Goal: Find specific page/section: Find specific page/section

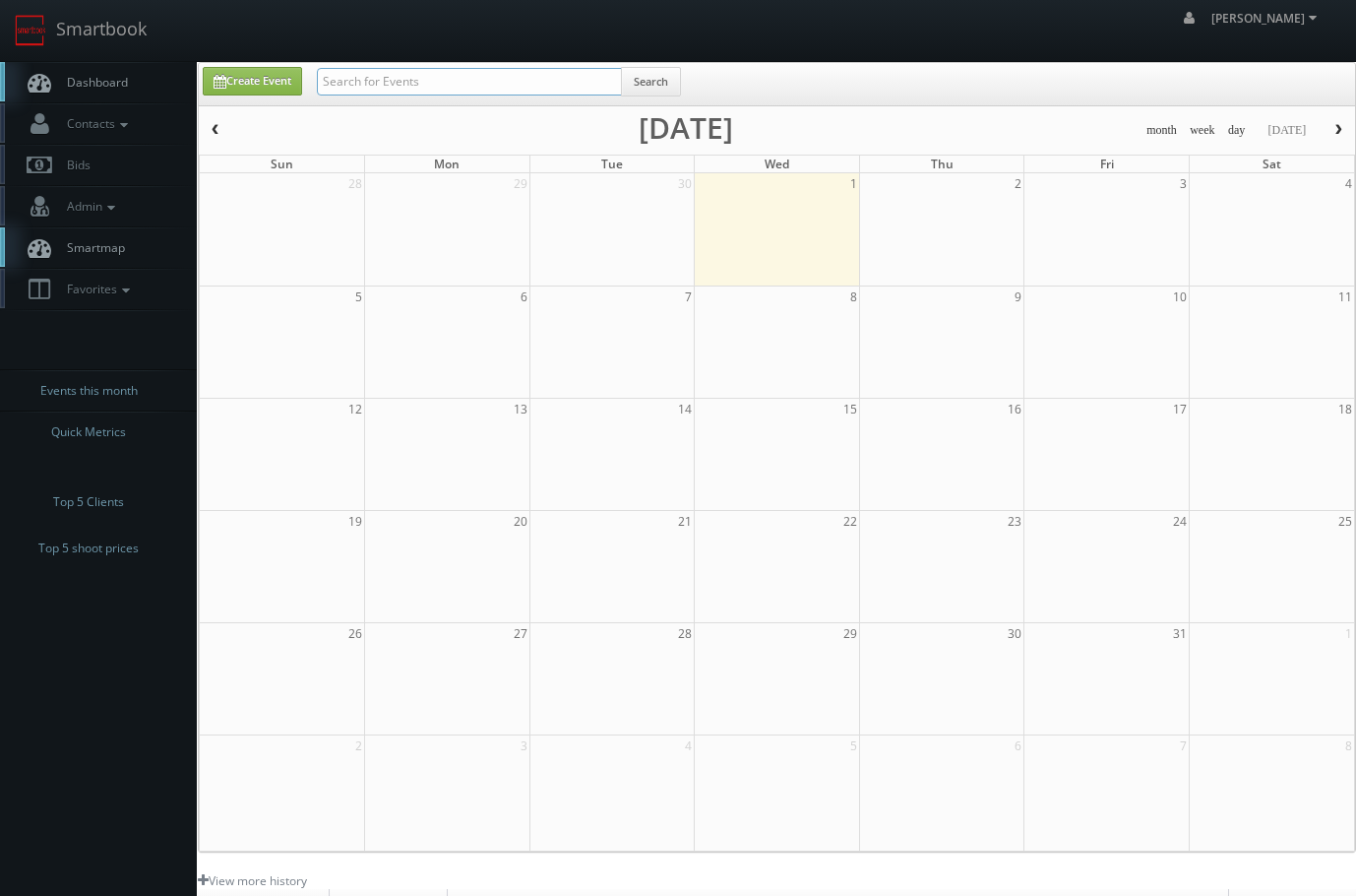
click at [387, 74] on input "text" at bounding box center [469, 82] width 305 height 28
type input "courtyard fountains"
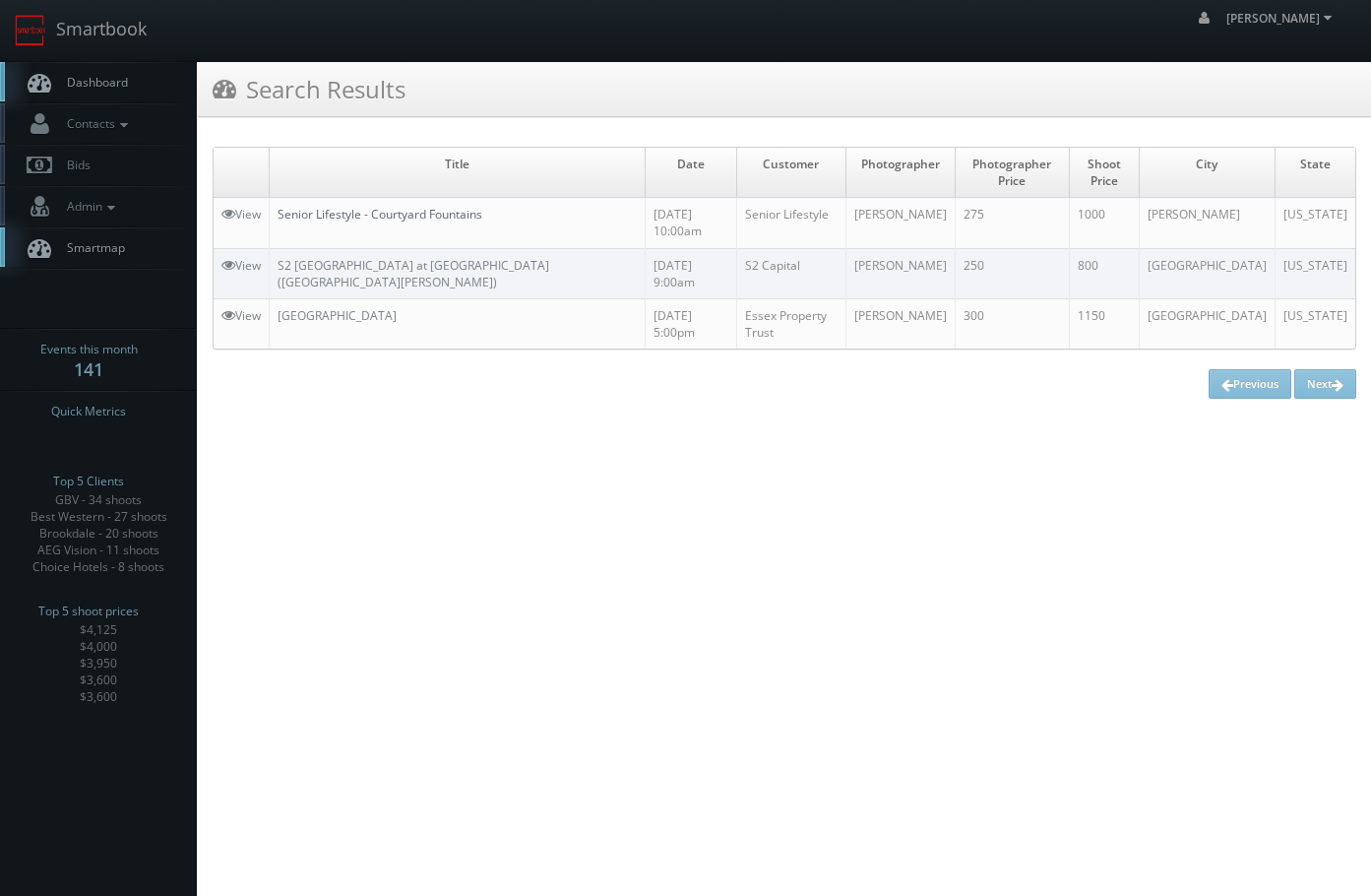
click at [328, 206] on link "Senior Lifestyle - Courtyard Fountains" at bounding box center [380, 214] width 205 height 17
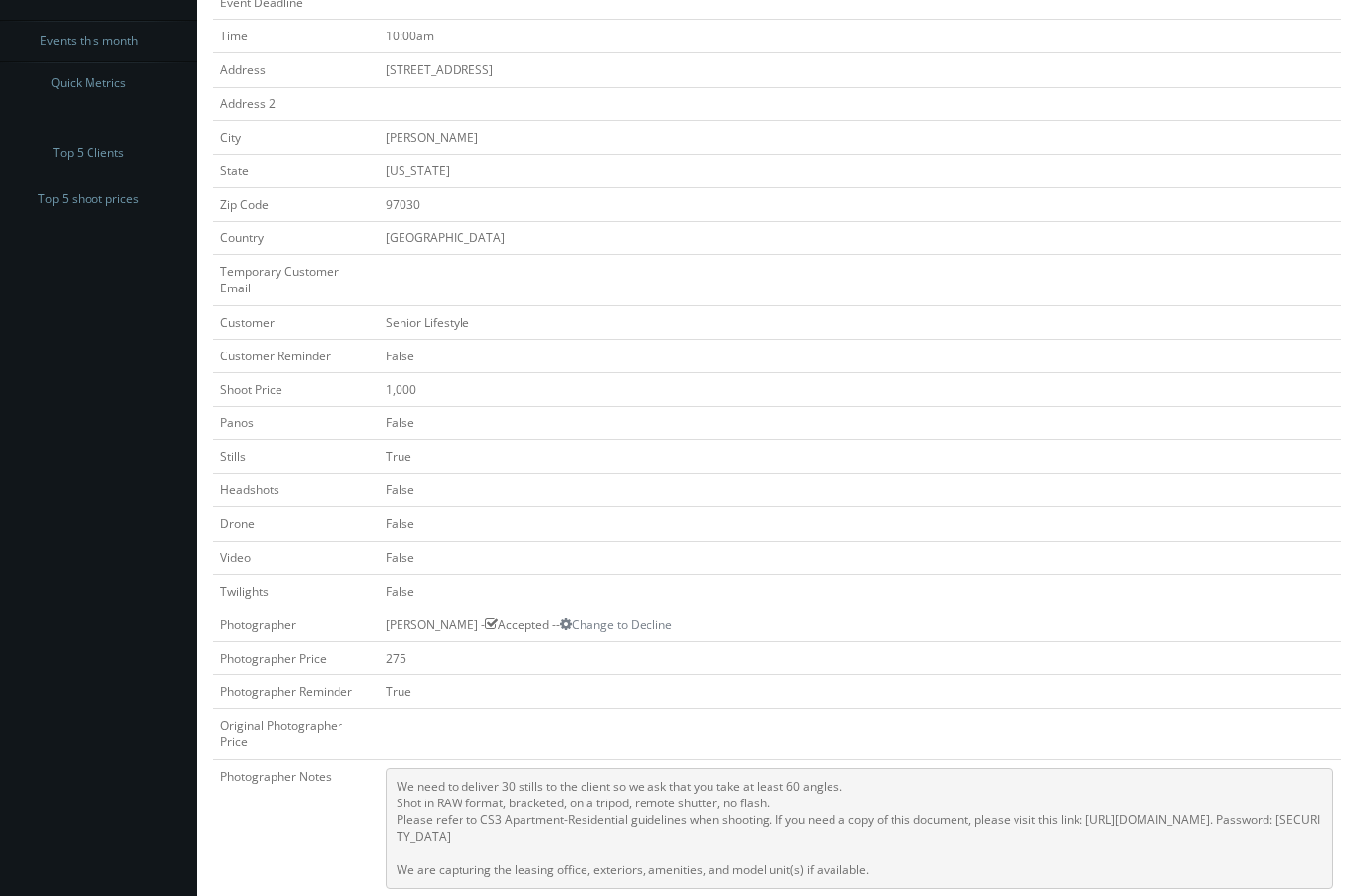
scroll to position [787, 0]
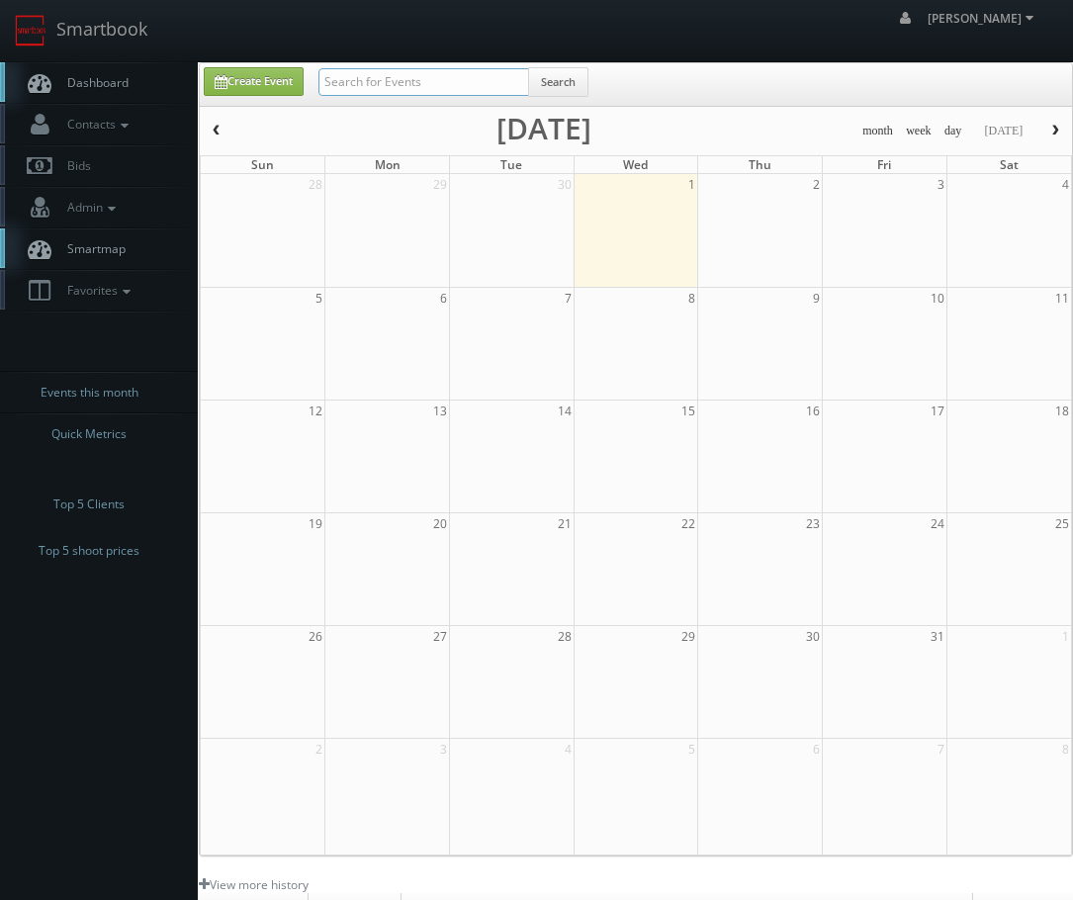
click at [368, 86] on input "text" at bounding box center [423, 82] width 211 height 28
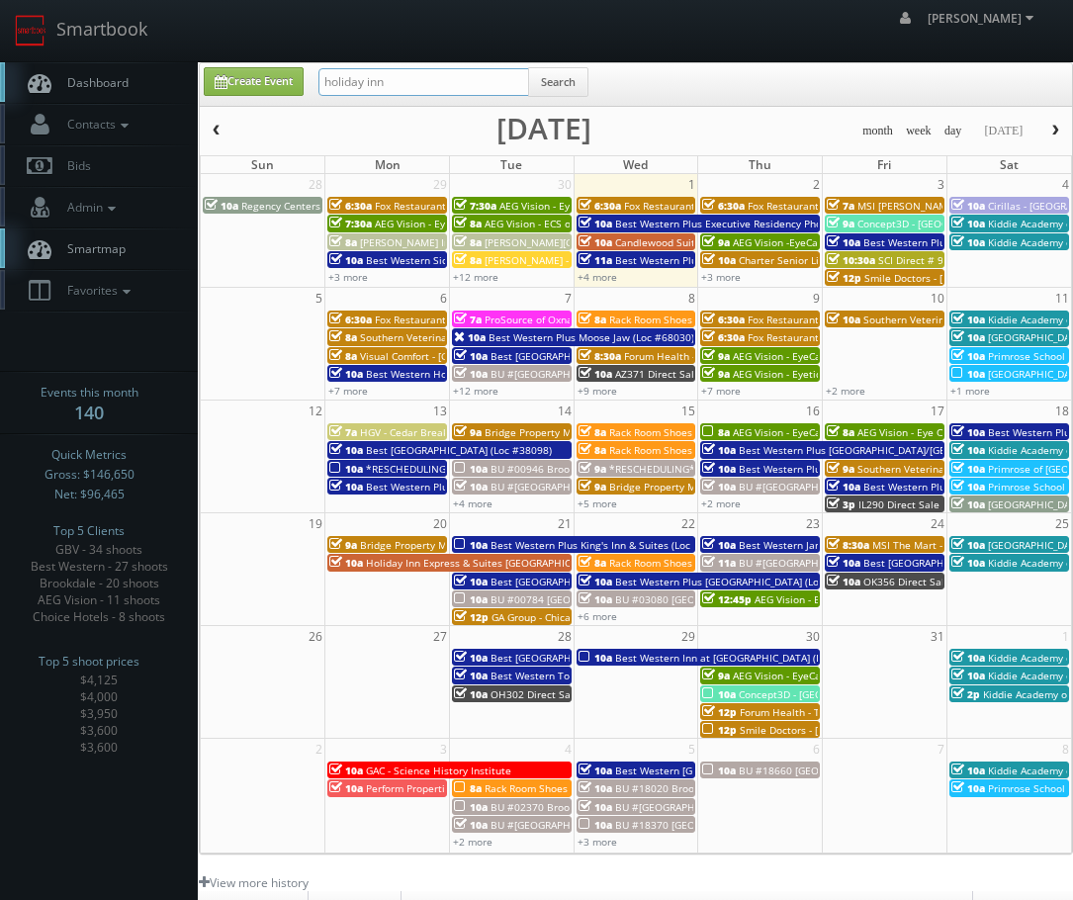
type input "holiday inn"
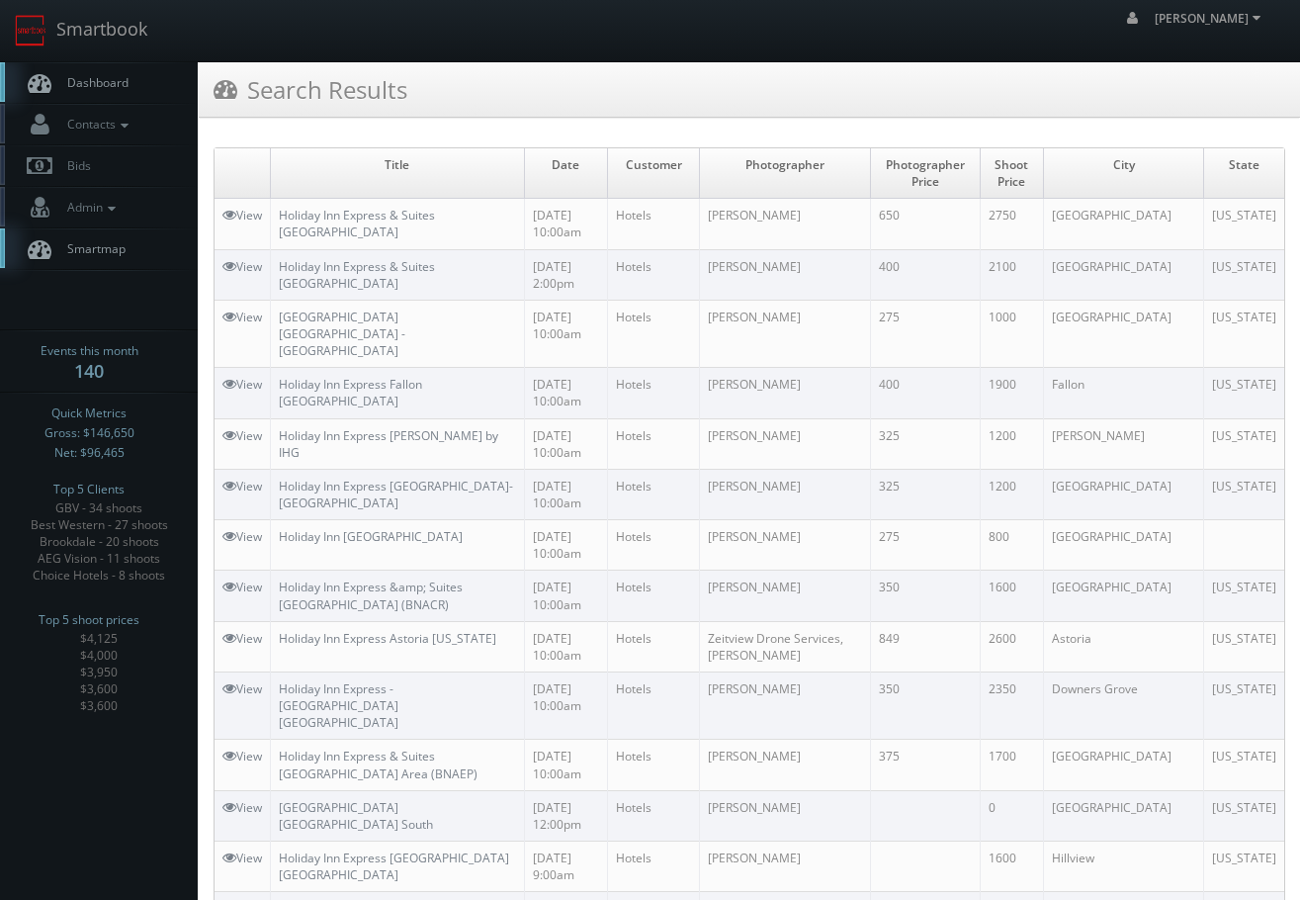
drag, startPoint x: 530, startPoint y: 604, endPoint x: 543, endPoint y: 266, distance: 338.3
